Goal: Task Accomplishment & Management: Manage account settings

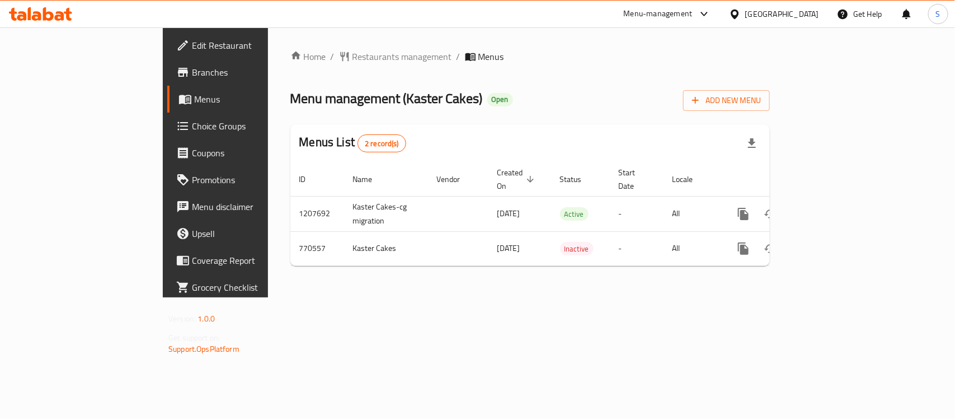
click at [192, 154] on span "Coupons" at bounding box center [252, 152] width 121 height 13
click at [167, 110] on link "Menus" at bounding box center [244, 99] width 155 height 27
click at [192, 119] on span "Choice Groups" at bounding box center [252, 125] width 121 height 13
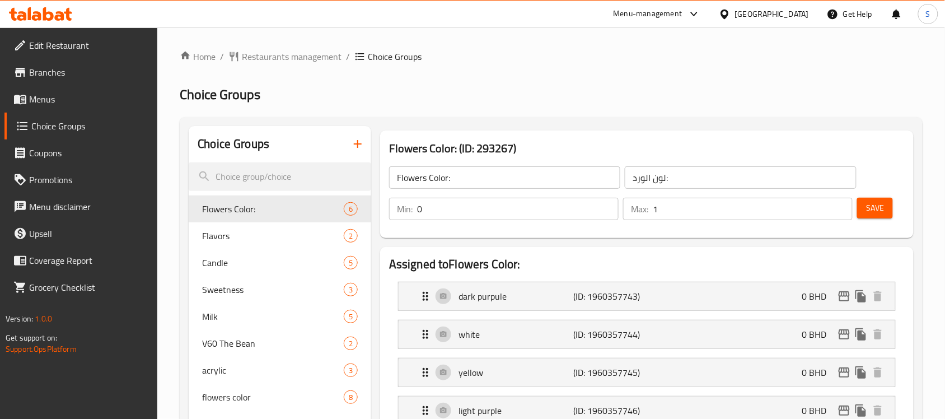
click at [483, 88] on h2 "Choice Groups" at bounding box center [551, 95] width 743 height 18
click at [224, 312] on span "Milk" at bounding box center [256, 316] width 108 height 13
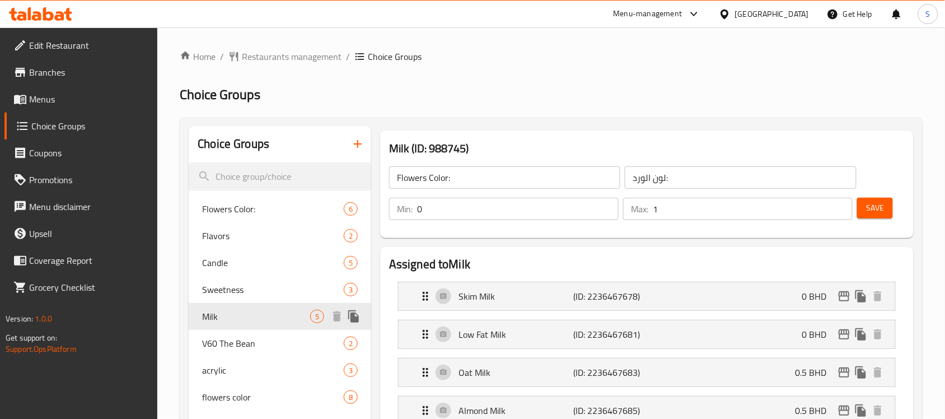
type input "Milk"
type input "حليب"
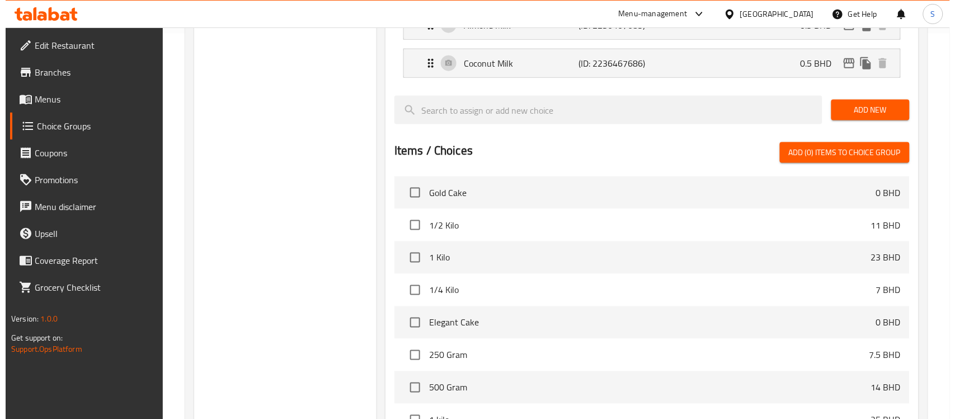
scroll to position [513, 0]
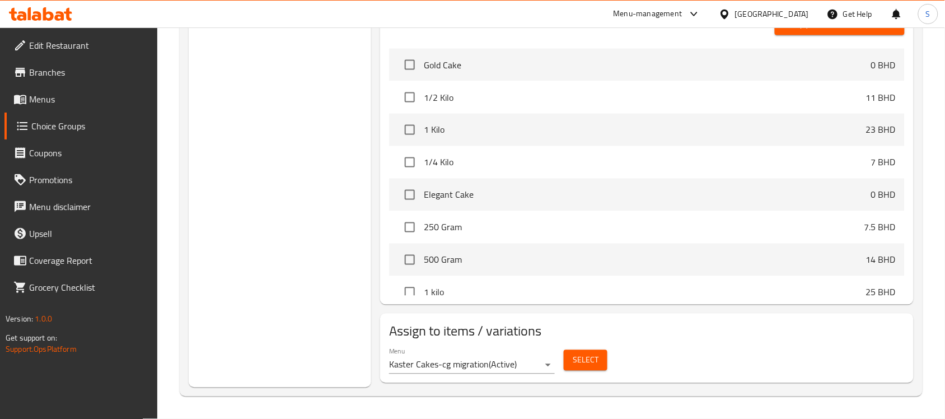
click at [579, 358] on span "Select" at bounding box center [586, 360] width 26 height 14
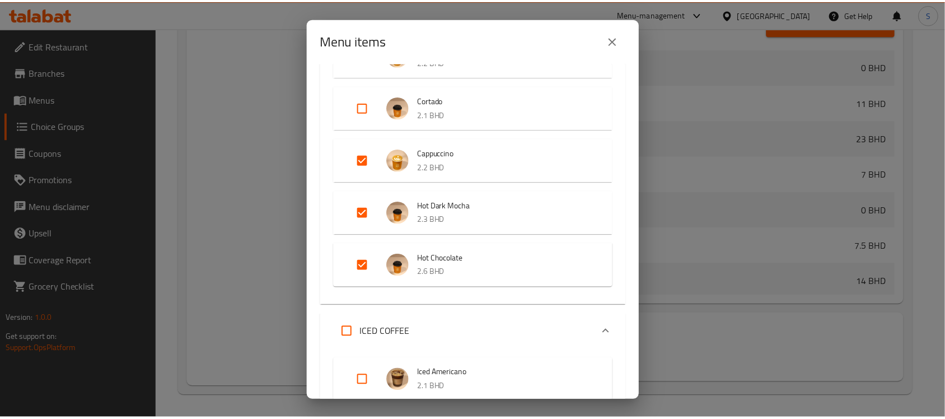
scroll to position [700, 0]
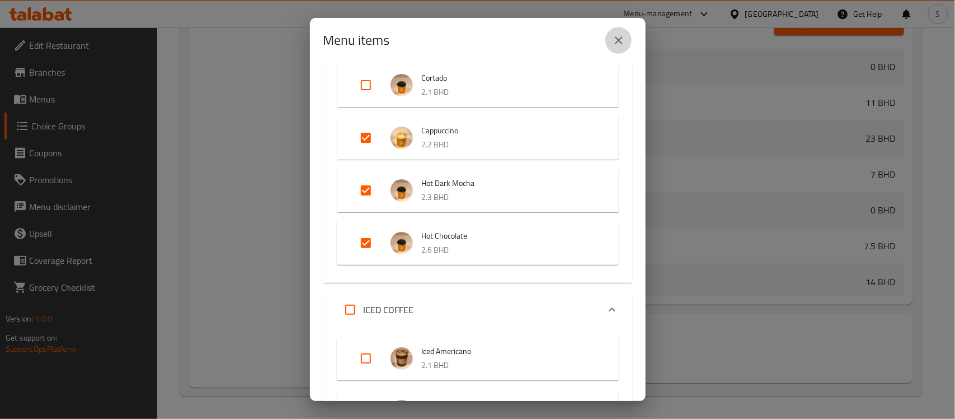
click at [623, 45] on icon "close" at bounding box center [618, 40] width 13 height 13
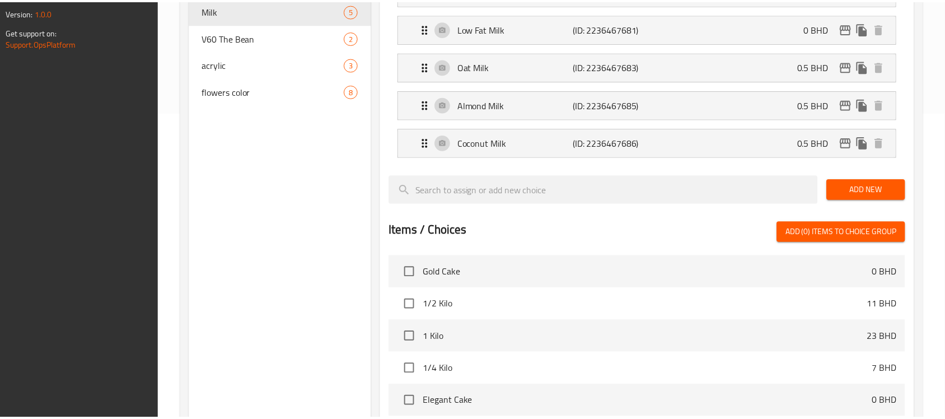
scroll to position [513, 0]
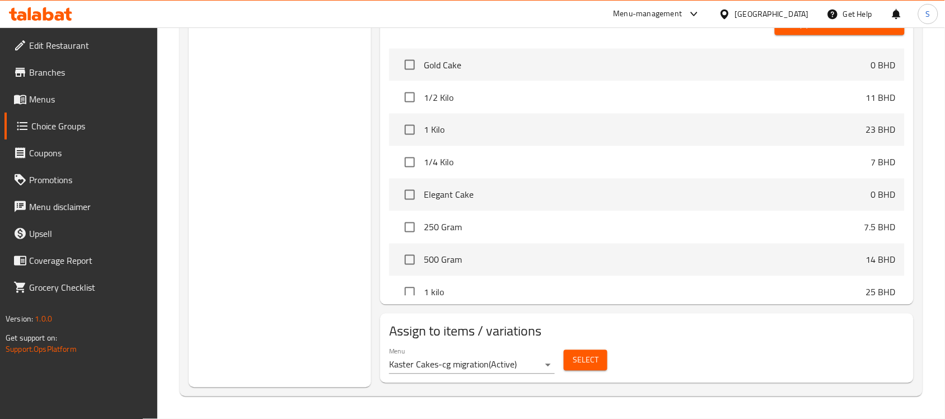
click at [774, 390] on div "Choice Groups Flowers Color: 6 Flavors 2 Candle 5 Sweetness 3 Milk 5 V60 The Be…" at bounding box center [551, 0] width 743 height 792
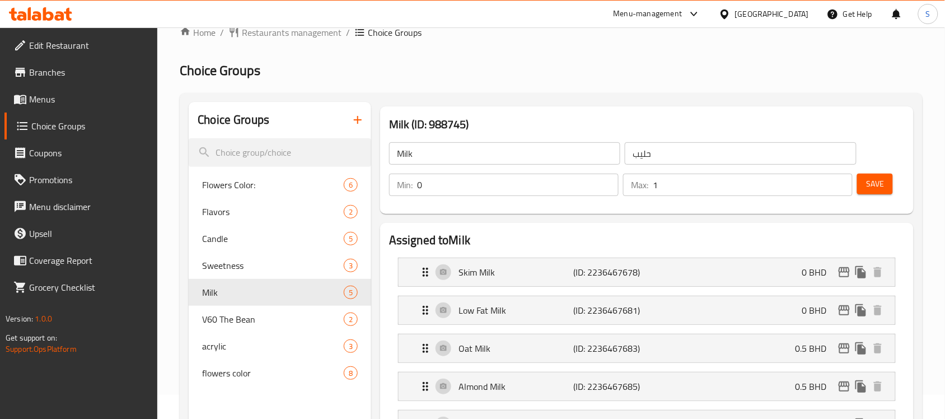
scroll to position [24, 0]
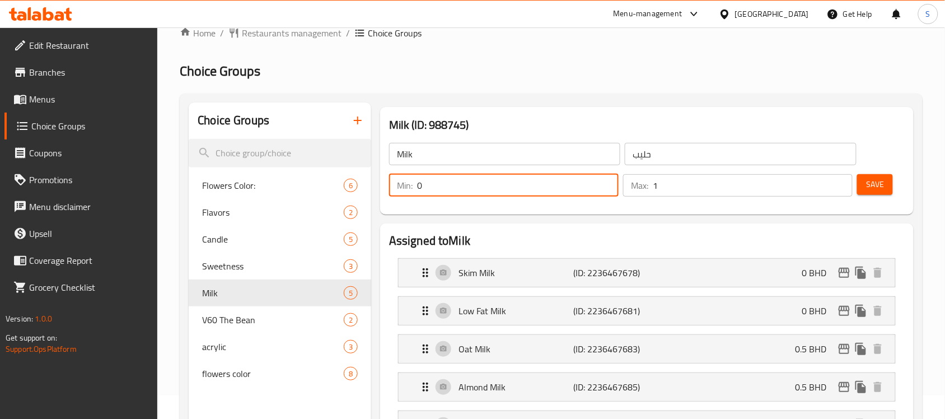
drag, startPoint x: 480, startPoint y: 184, endPoint x: 452, endPoint y: 191, distance: 28.9
click at [455, 189] on input "0" at bounding box center [518, 185] width 202 height 22
drag, startPoint x: 449, startPoint y: 193, endPoint x: 411, endPoint y: 191, distance: 37.6
click at [411, 191] on div "Min: 0 ​" at bounding box center [503, 185] width 229 height 22
type input "1"
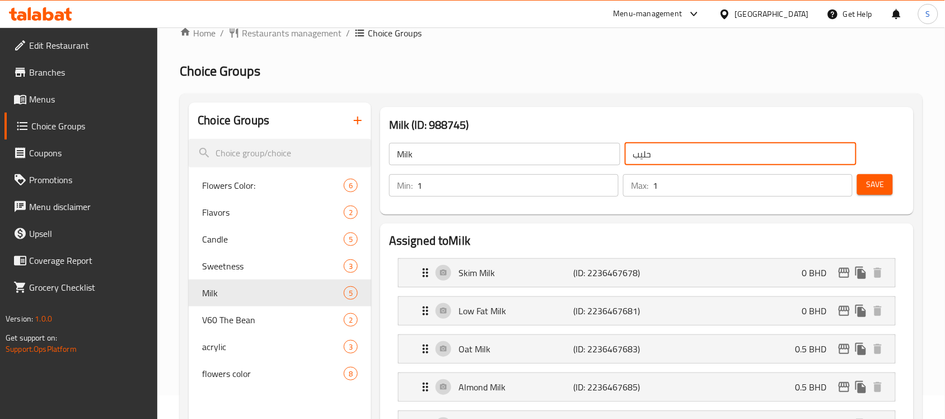
drag, startPoint x: 670, startPoint y: 163, endPoint x: 634, endPoint y: 167, distance: 36.0
click at [634, 167] on div "Milk ​ حليب ​ Min: 1 ​ Max: 1 ​ Save" at bounding box center [647, 169] width 524 height 81
type input "حليب:"
click at [429, 154] on input "Milk" at bounding box center [504, 154] width 231 height 22
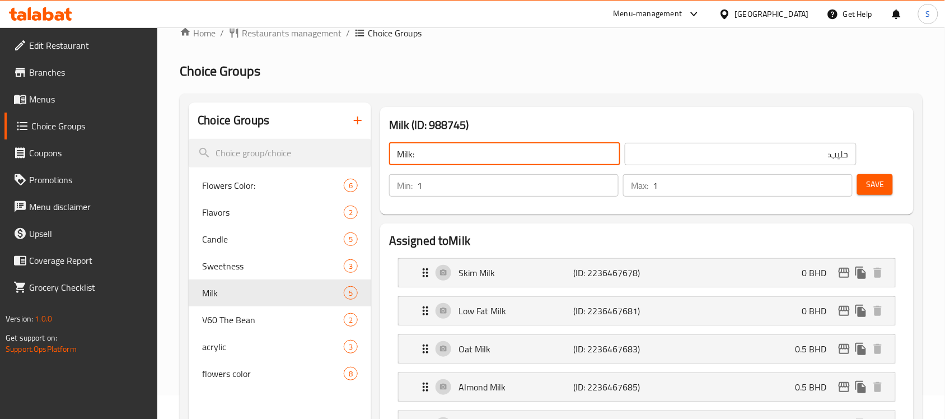
type input "Milk:"
click at [875, 182] on span "Save" at bounding box center [875, 184] width 18 height 14
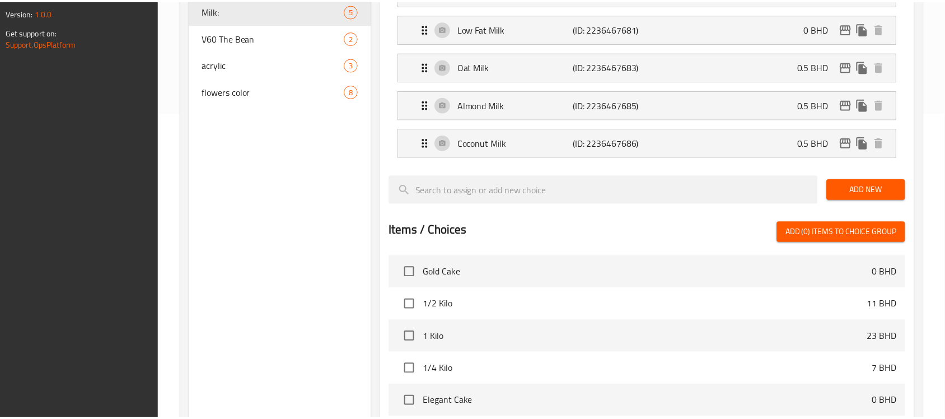
scroll to position [513, 0]
